Goal: Task Accomplishment & Management: Manage account settings

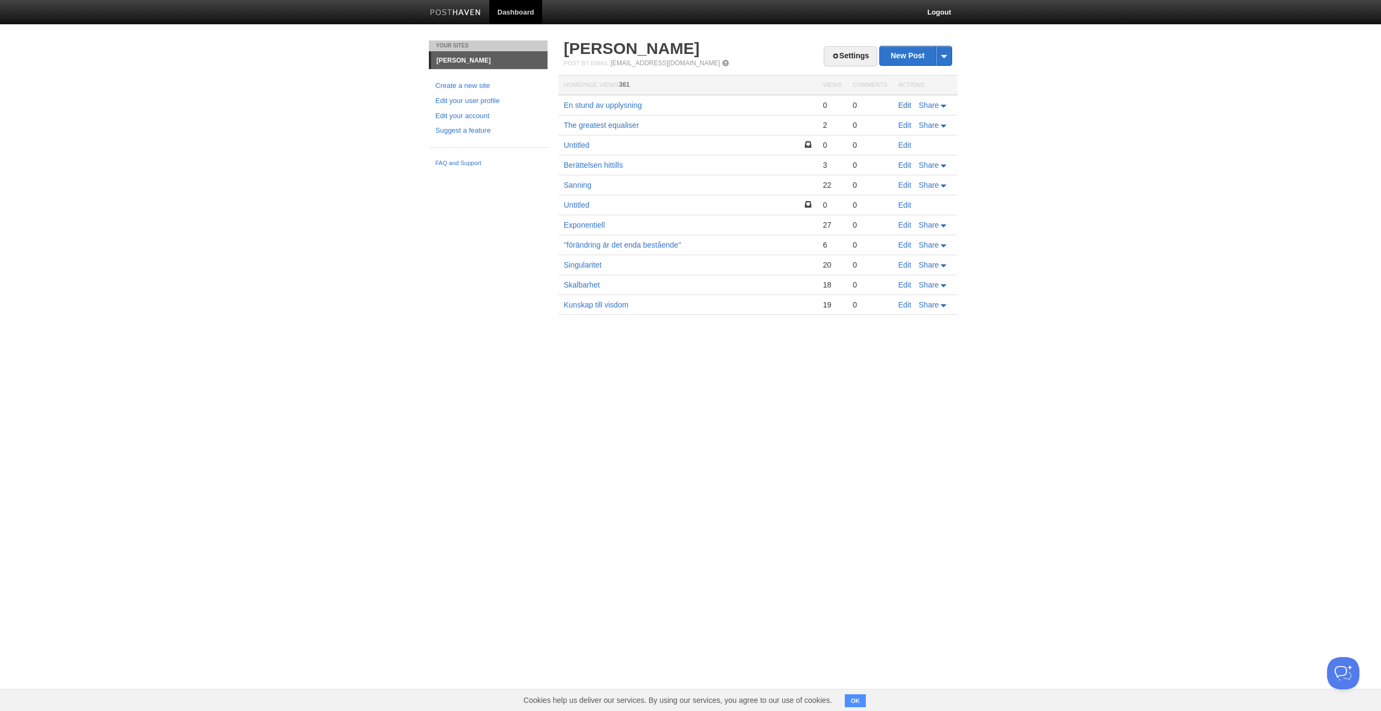
click at [904, 105] on link "Edit" at bounding box center [904, 105] width 13 height 9
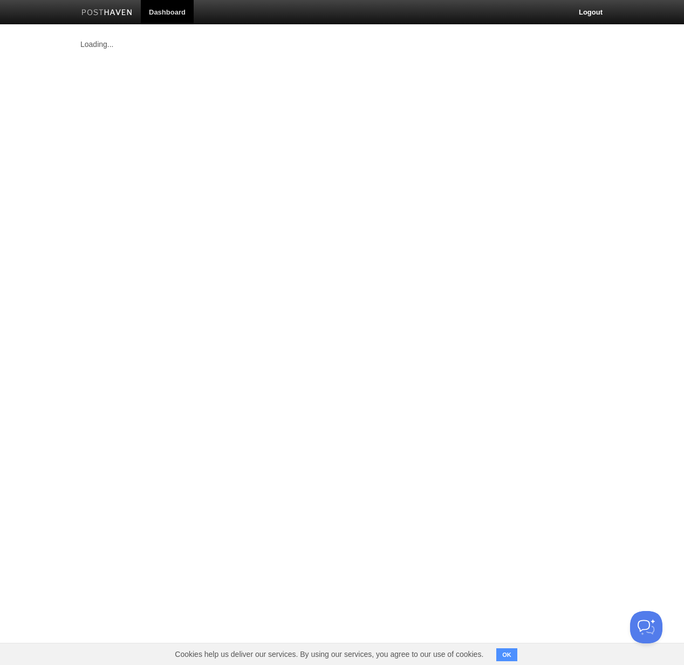
click at [156, 12] on link "Dashboard" at bounding box center [167, 12] width 53 height 24
click at [598, 16] on link "Logout" at bounding box center [591, 12] width 40 height 24
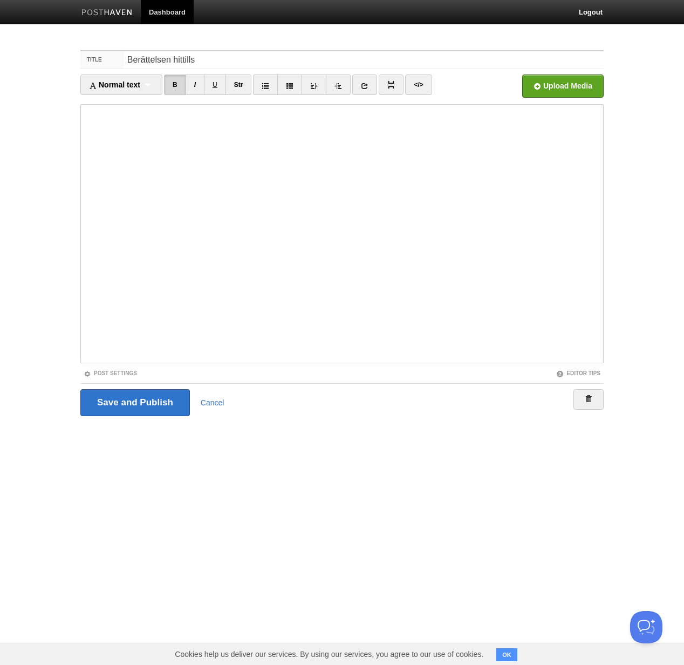
click at [122, 17] on link at bounding box center [106, 14] width 67 height 24
click at [178, 12] on link "Dashboard" at bounding box center [167, 12] width 53 height 24
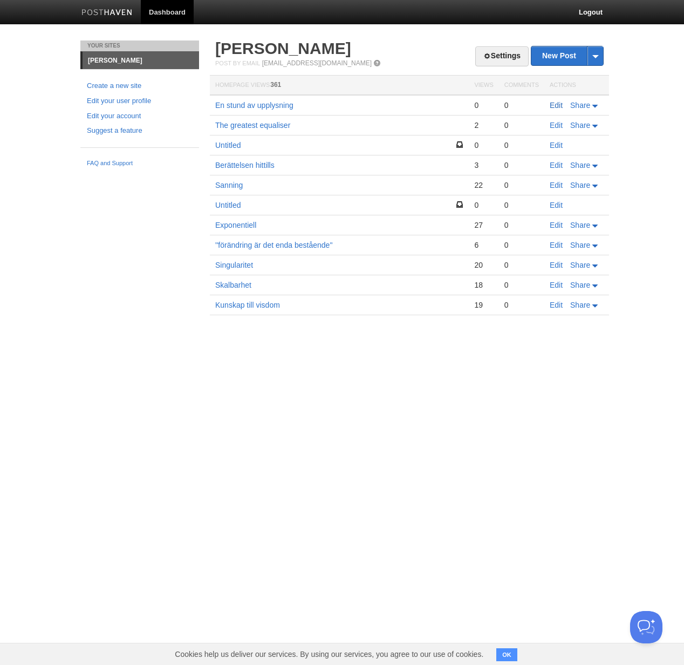
click at [554, 108] on link "Edit" at bounding box center [556, 105] width 13 height 9
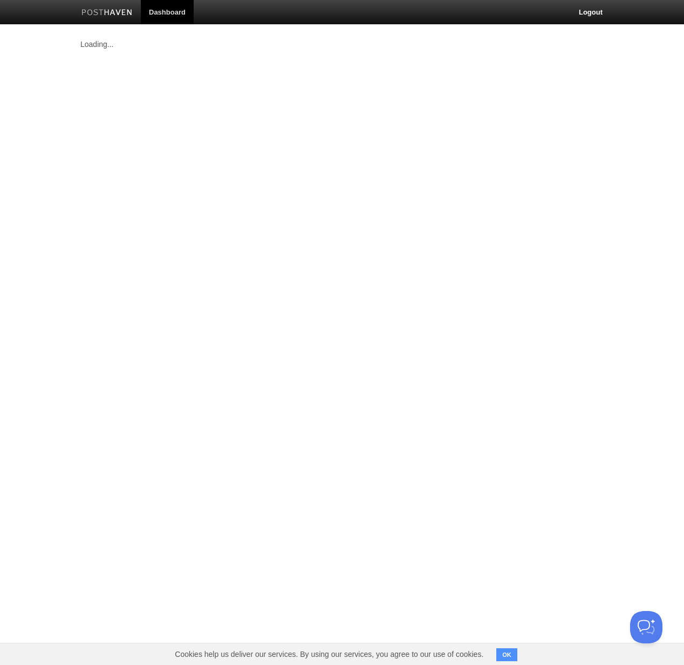
click at [156, 20] on link "Dashboard" at bounding box center [167, 12] width 53 height 24
